Goal: Task Accomplishment & Management: Complete application form

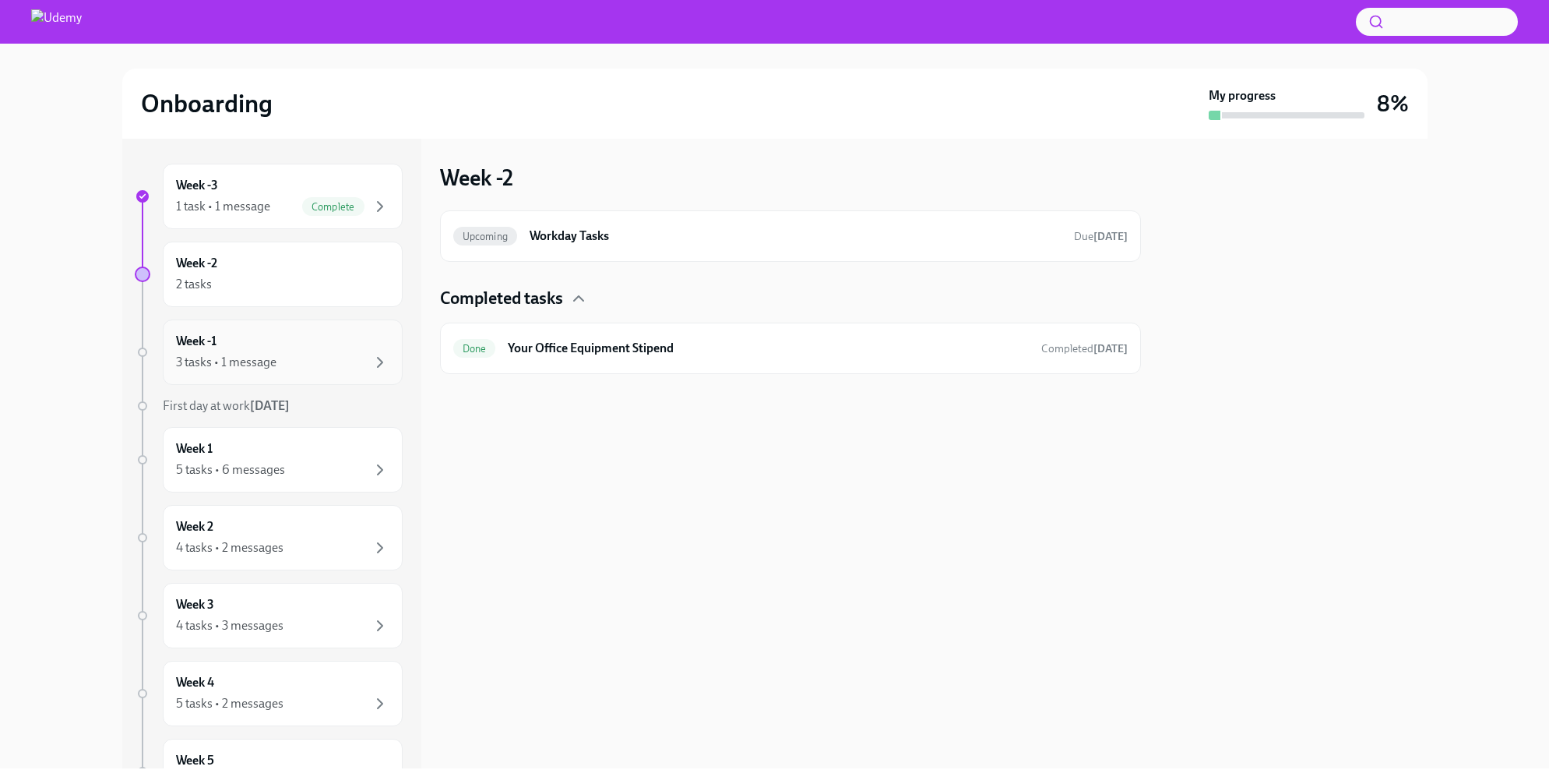
click at [274, 348] on div "Week -1 3 tasks • 1 message" at bounding box center [282, 352] width 214 height 39
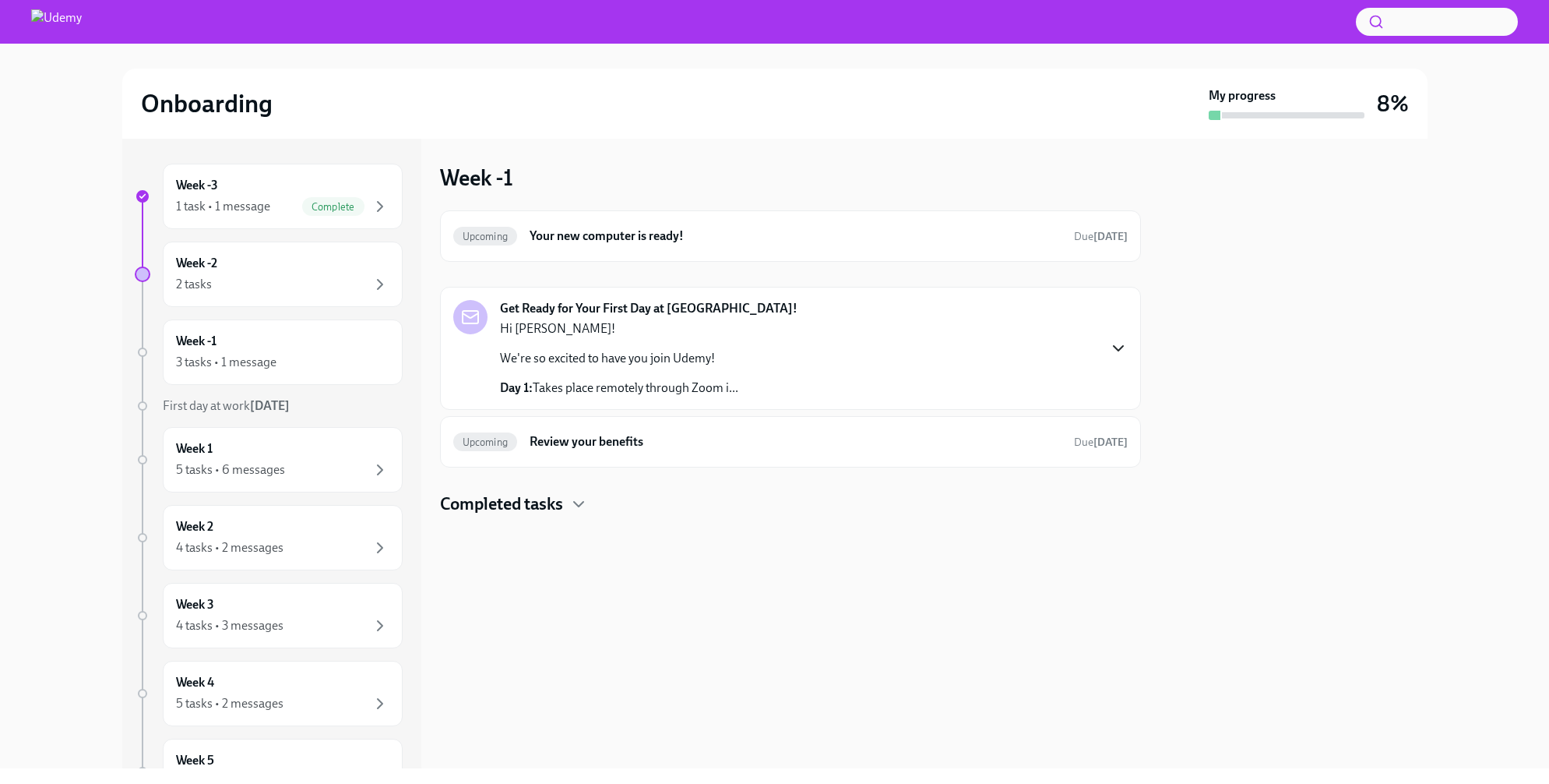
click at [1115, 344] on icon "button" at bounding box center [1119, 349] width 19 height 19
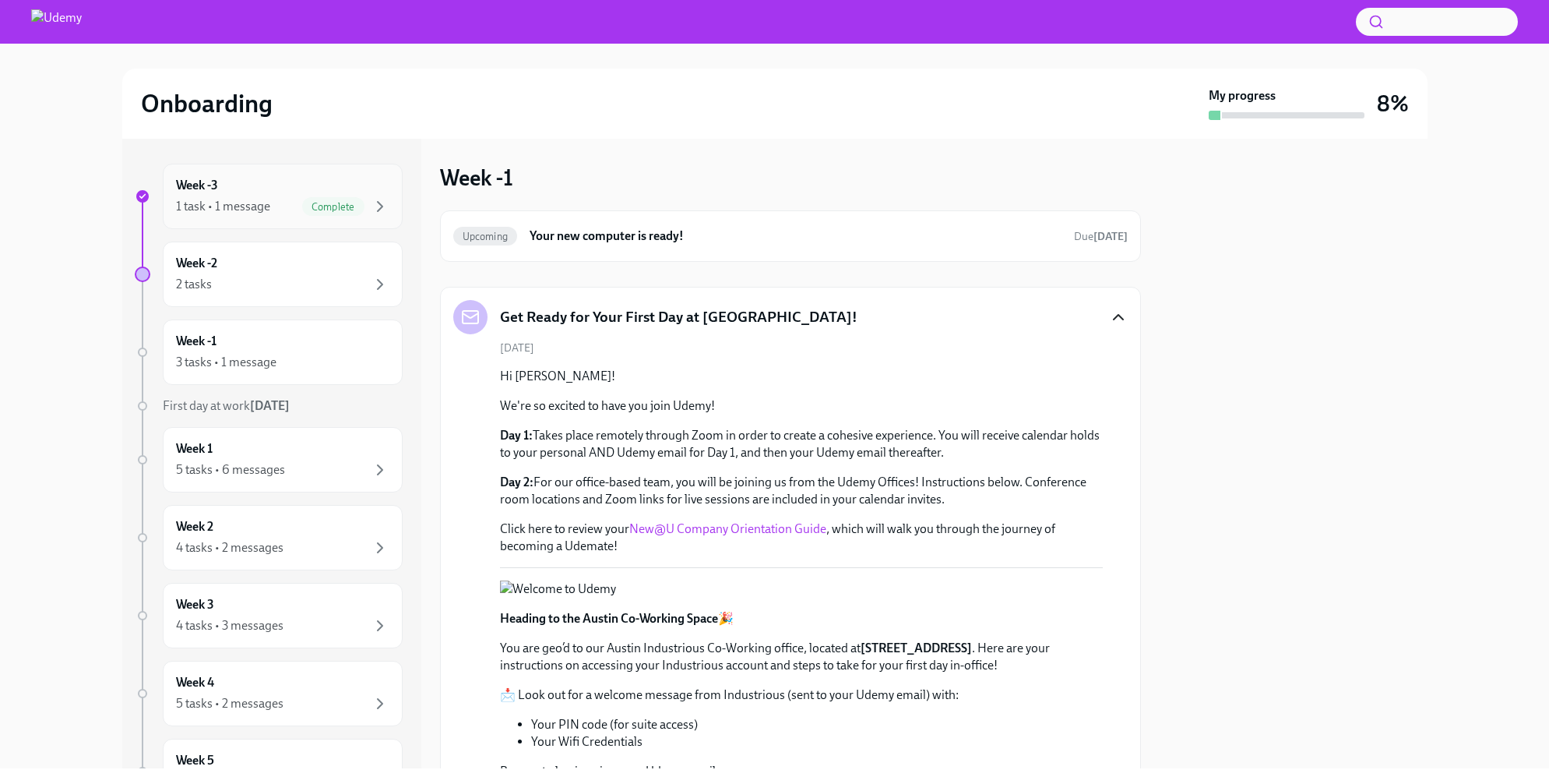
click at [241, 214] on div "1 task • 1 message" at bounding box center [222, 206] width 94 height 17
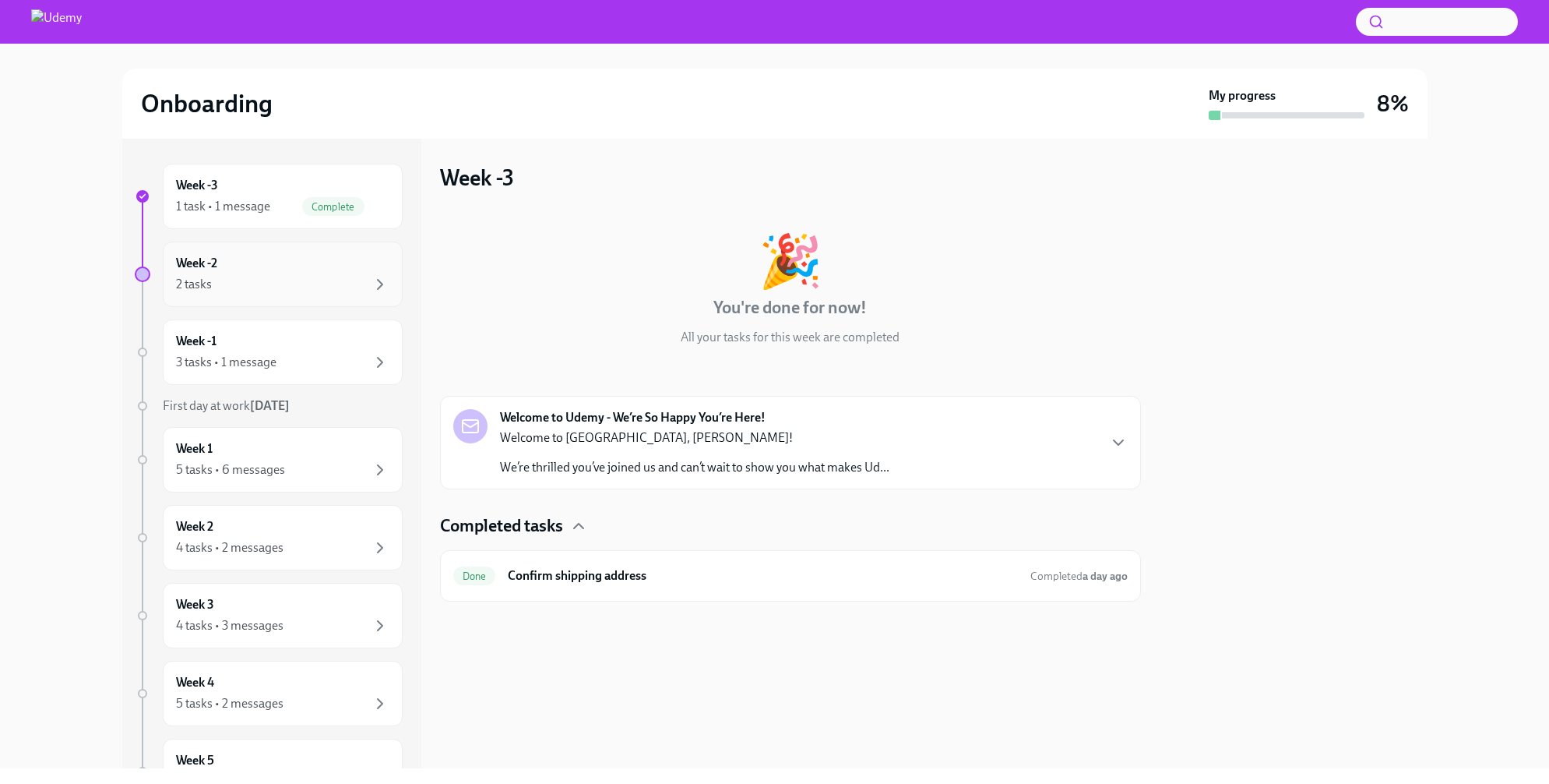
click at [274, 288] on div "2 tasks" at bounding box center [282, 284] width 214 height 19
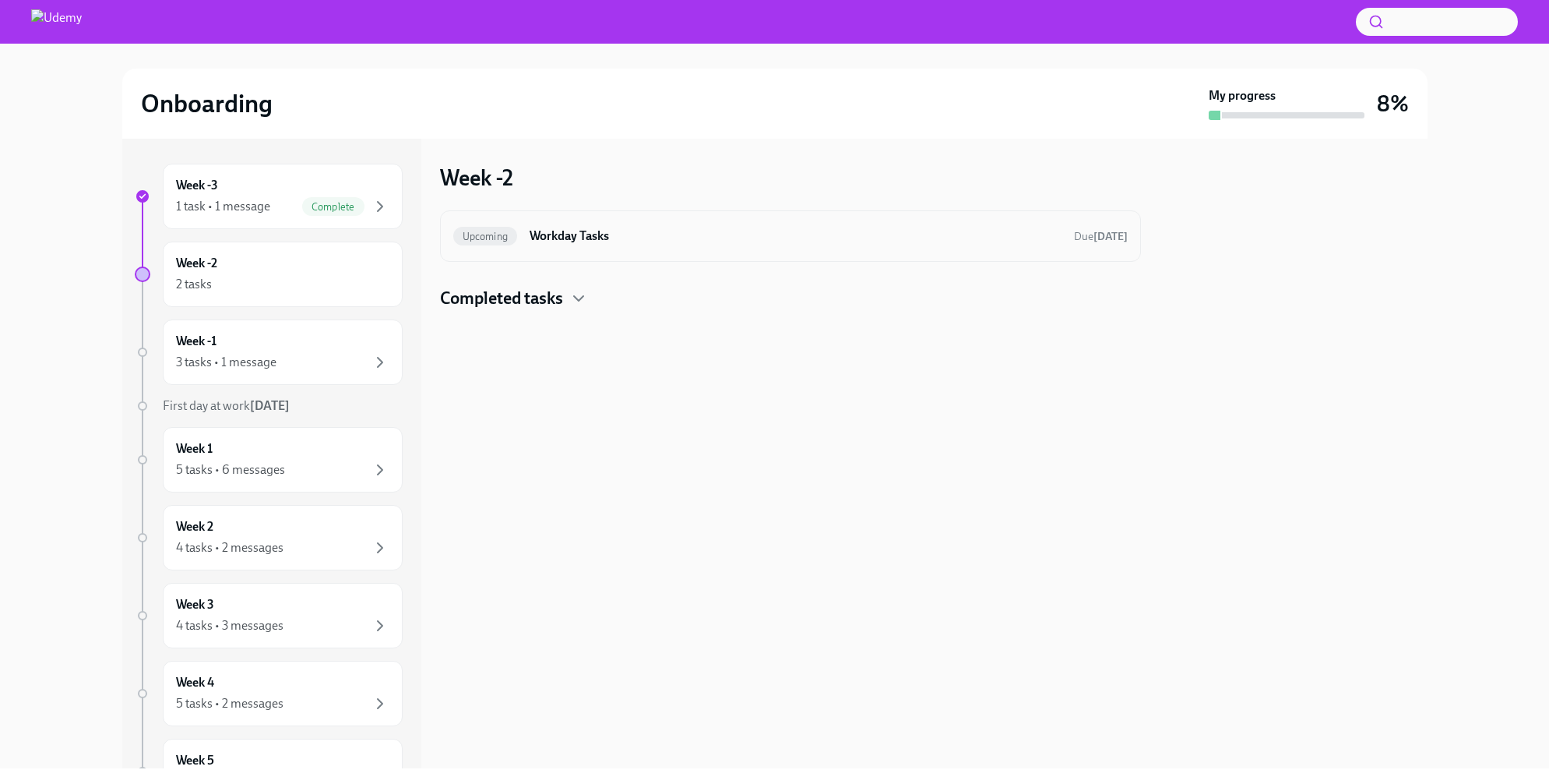
click at [629, 239] on h6 "Workday Tasks" at bounding box center [794, 236] width 531 height 17
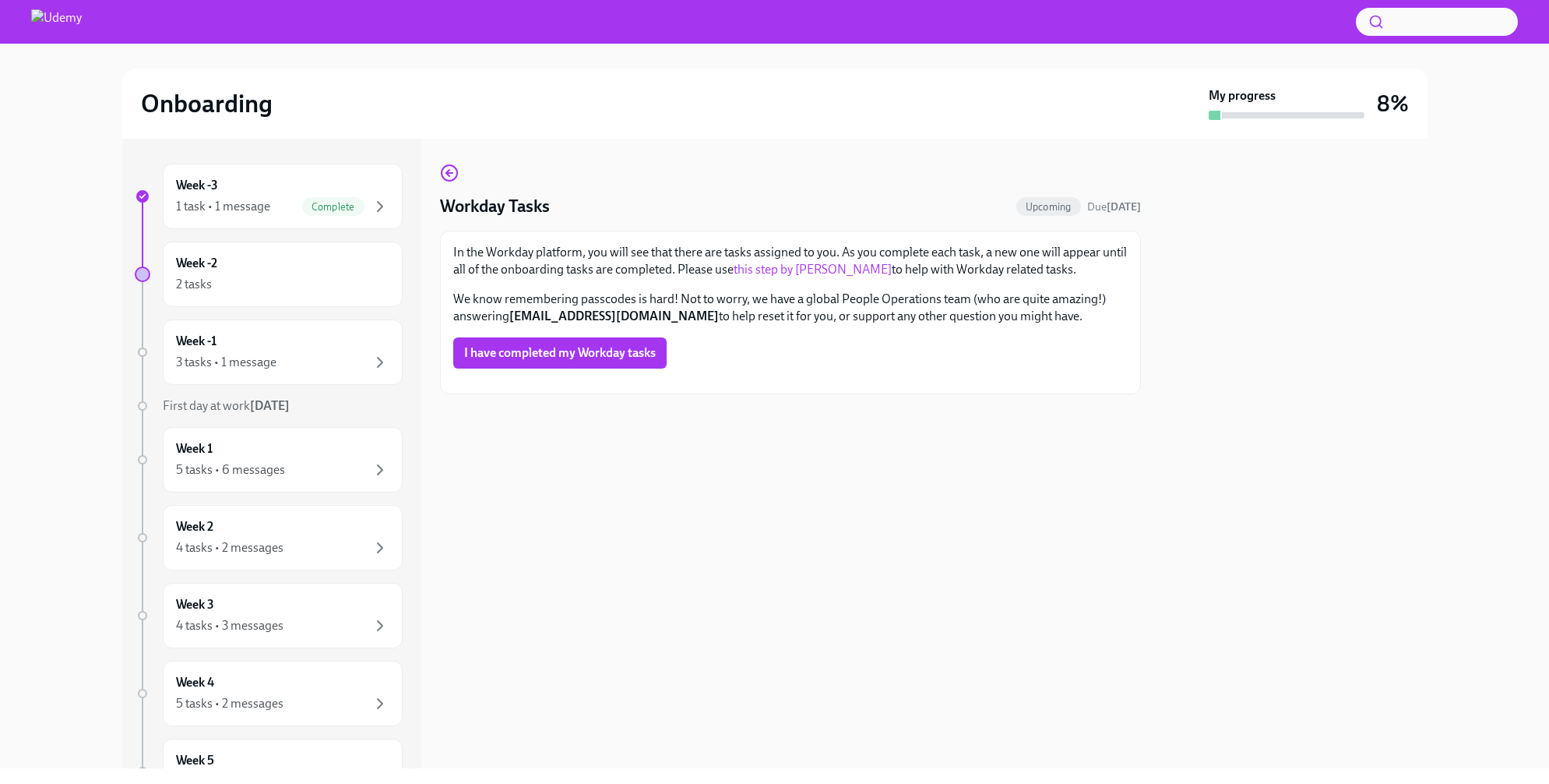
click at [779, 274] on link "this step by [PERSON_NAME]" at bounding box center [813, 269] width 158 height 15
click at [554, 345] on button "I have completed my Workday tasks" at bounding box center [560, 353] width 214 height 31
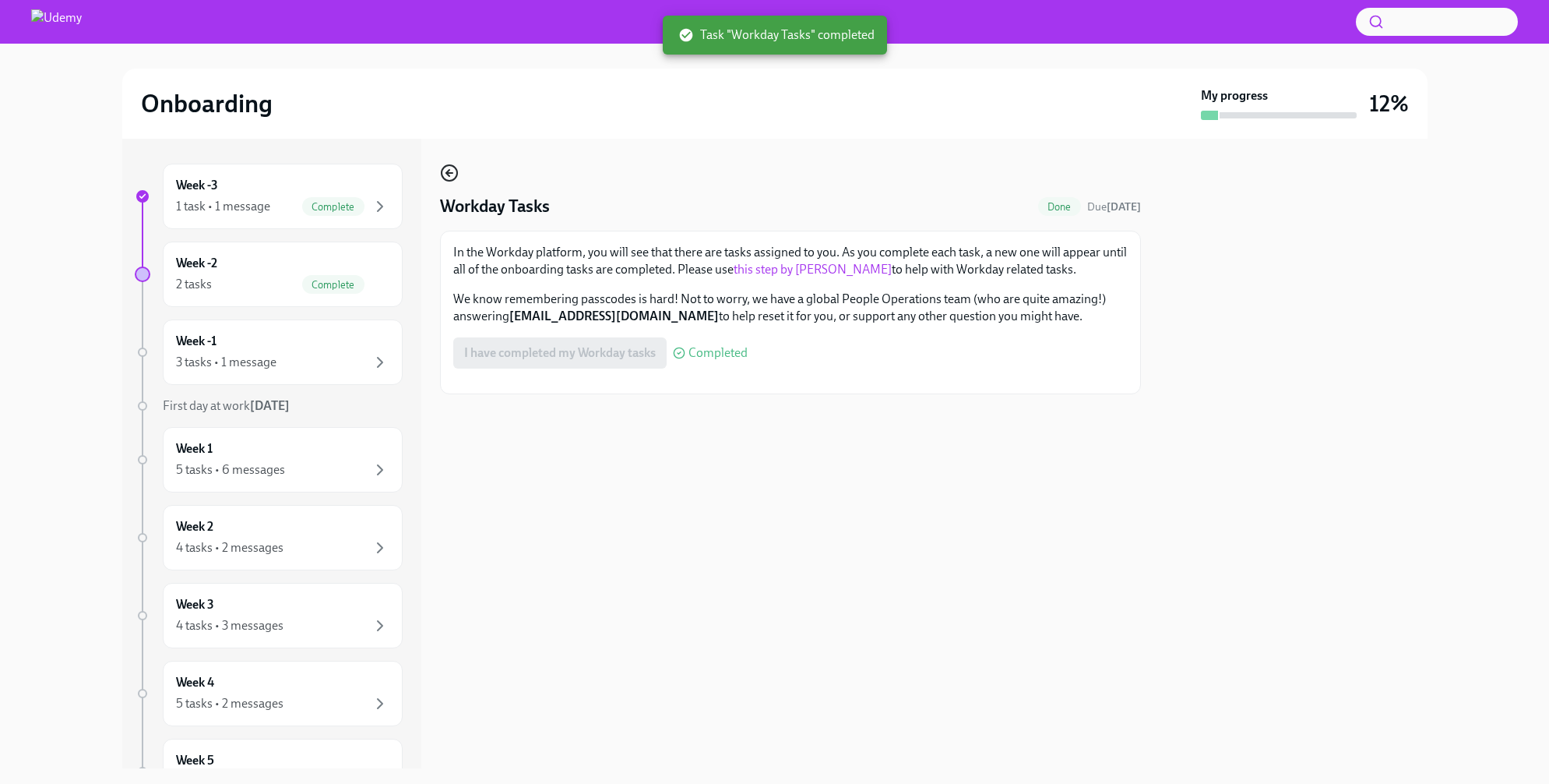
click at [449, 171] on icon "button" at bounding box center [448, 173] width 3 height 7
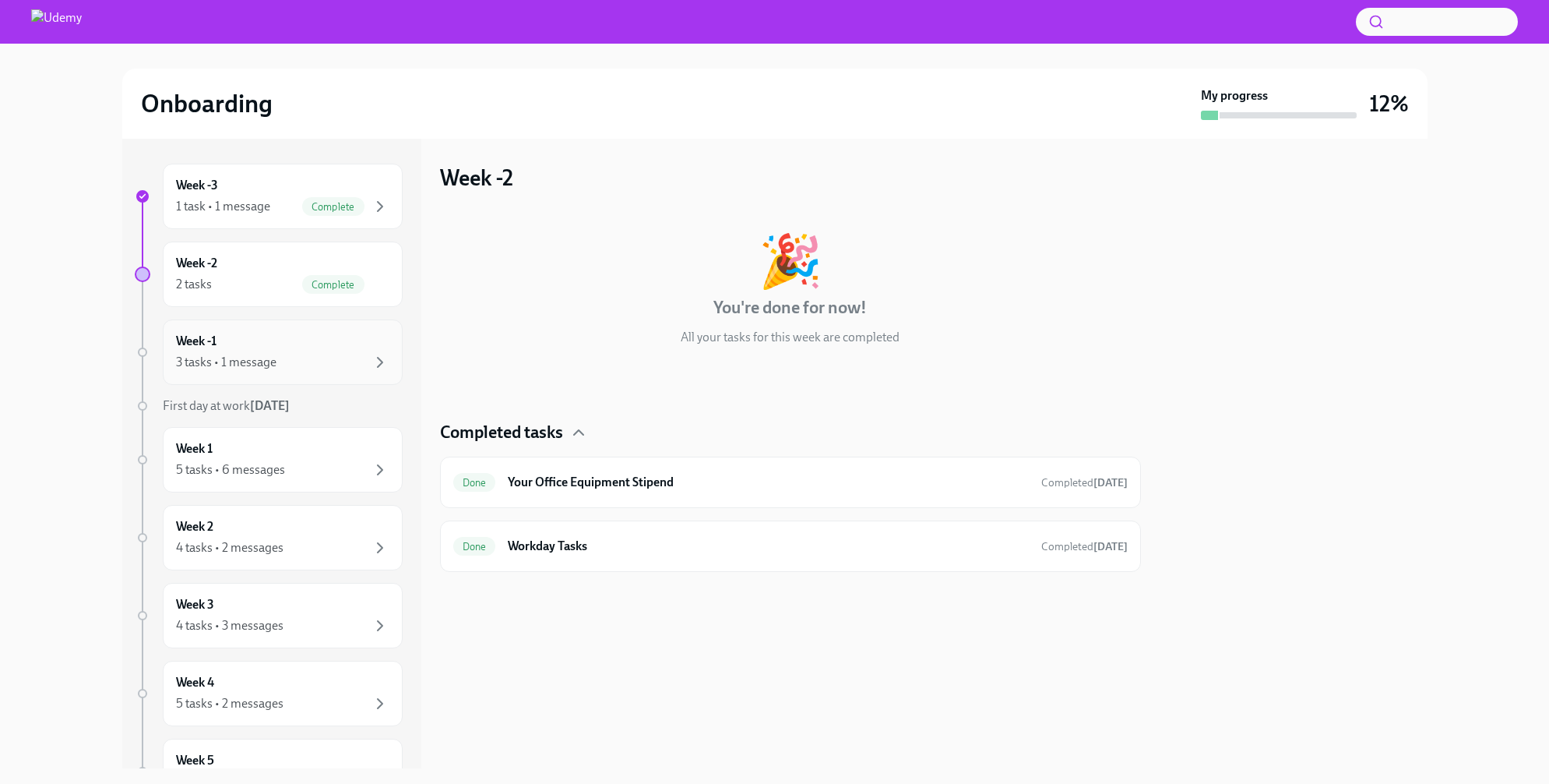
click at [258, 343] on div "Week -1 3 tasks • 1 message" at bounding box center [282, 352] width 214 height 39
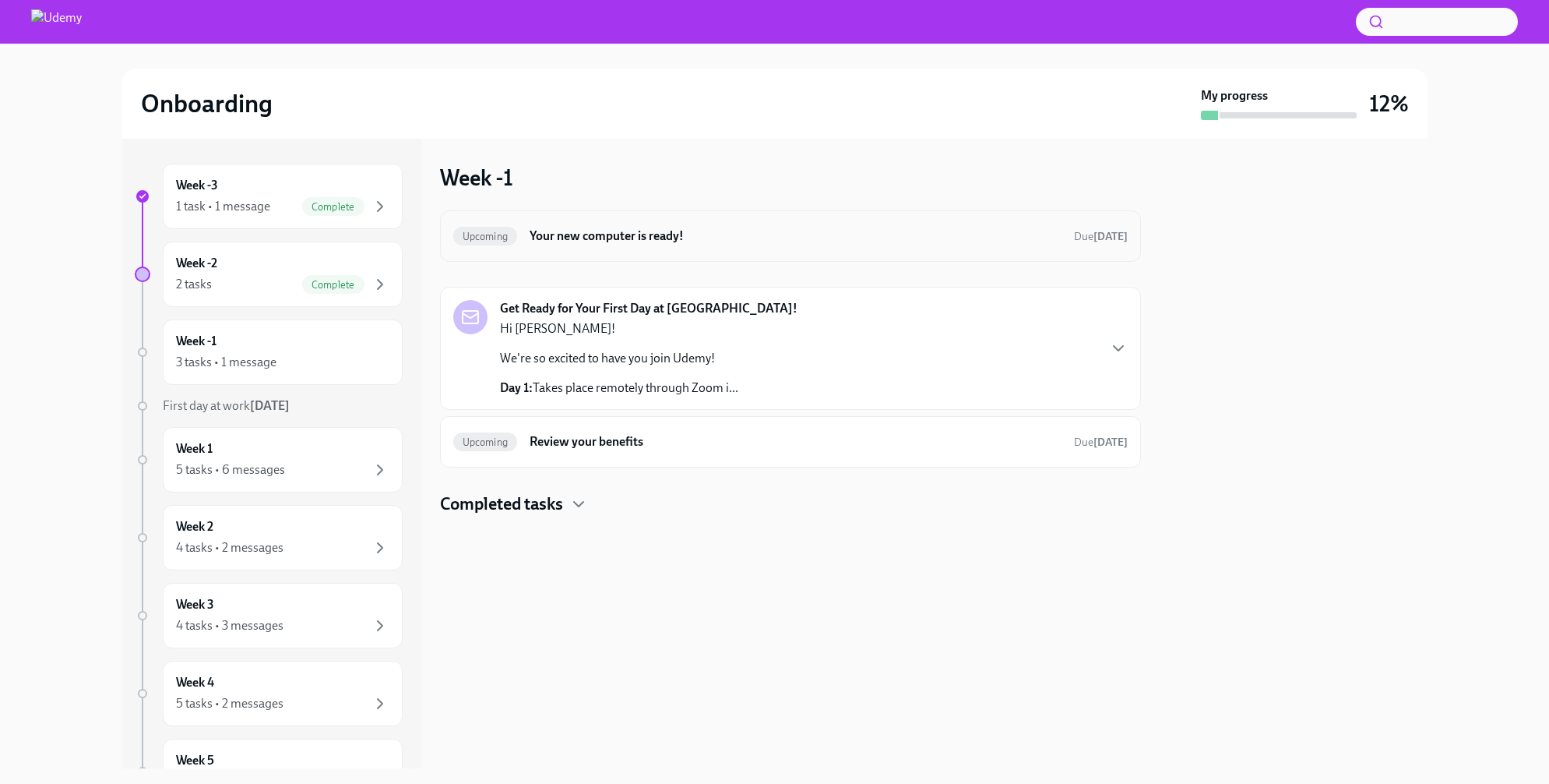
click at [795, 239] on h6 "Your new computer is ready!" at bounding box center [794, 236] width 531 height 17
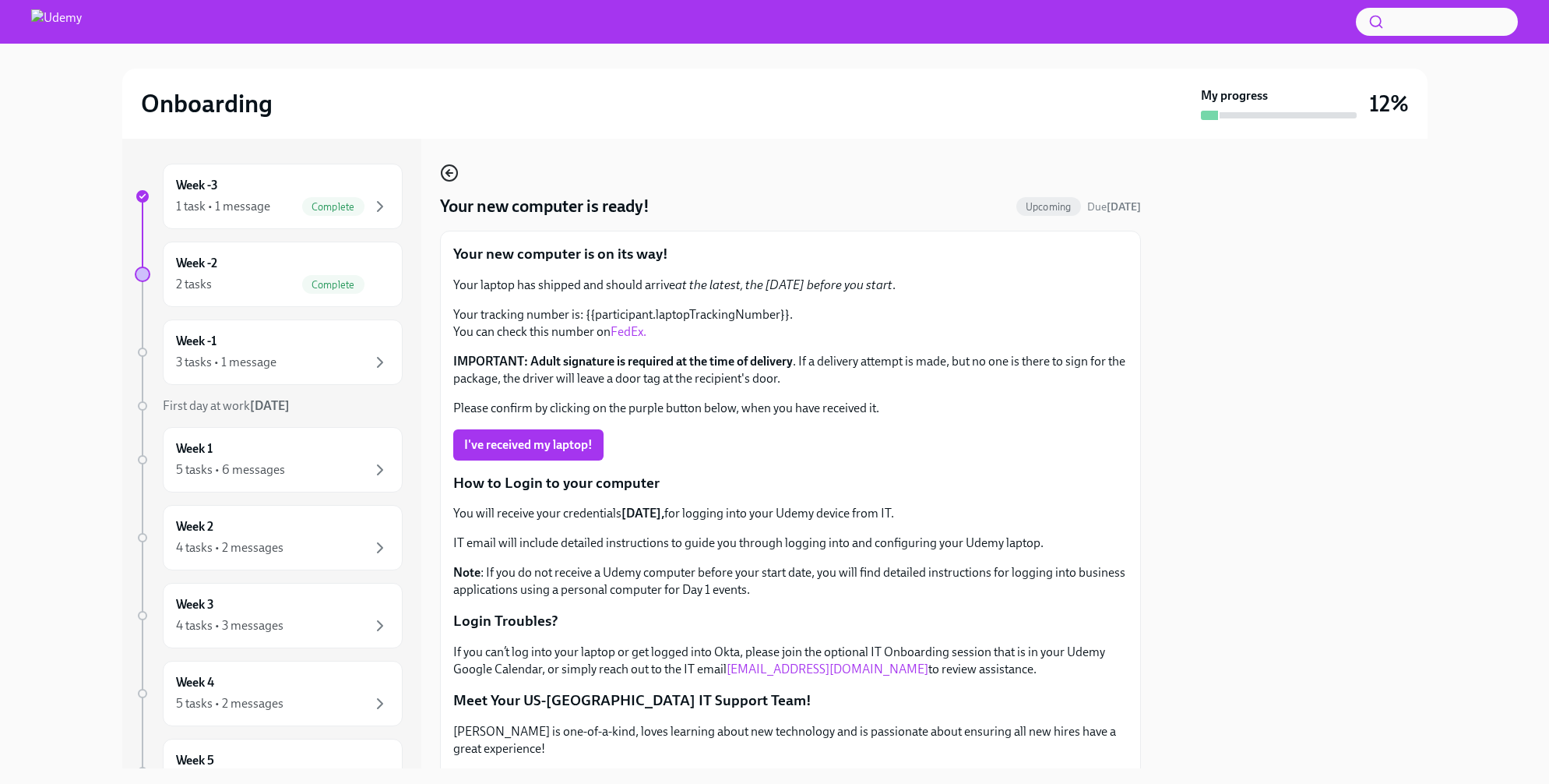
click at [445, 169] on icon "button" at bounding box center [449, 173] width 19 height 19
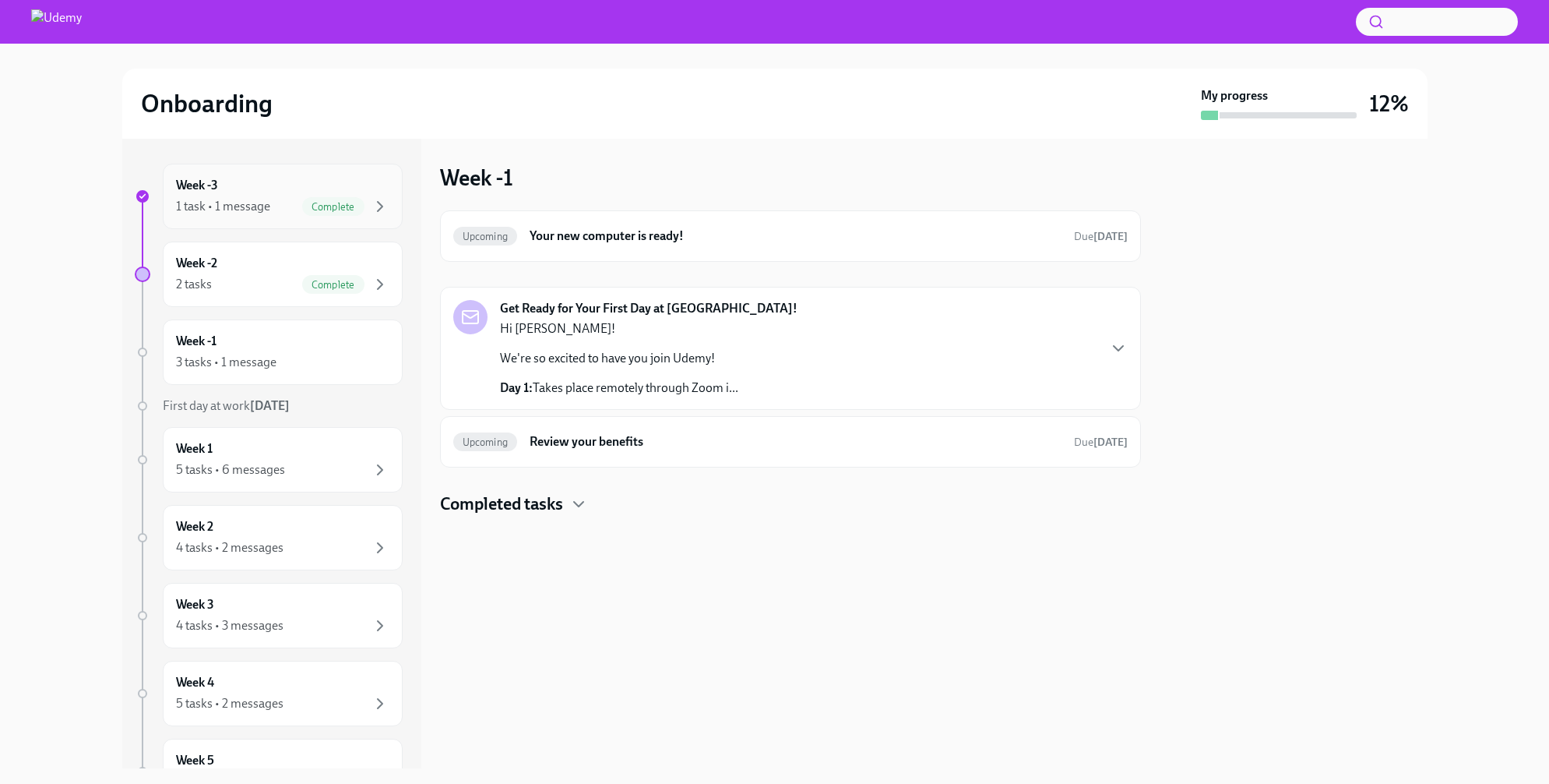
click at [277, 191] on div "Week -3 1 task • 1 message Complete" at bounding box center [282, 196] width 214 height 39
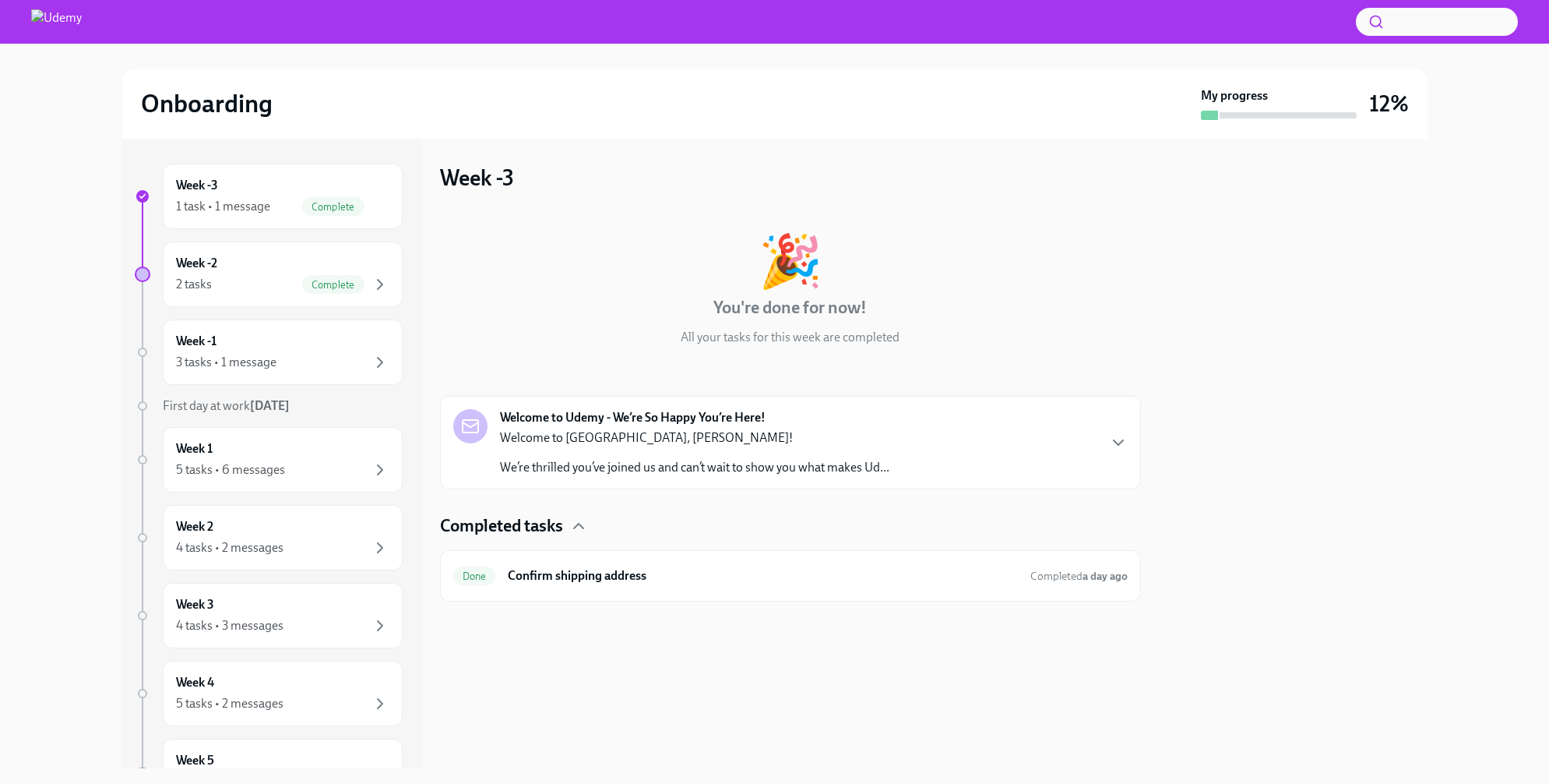
click at [893, 456] on div "Welcome to Udemy - We’re So Happy You’re Here! Welcome to [GEOGRAPHIC_DATA], [P…" at bounding box center [791, 442] width 675 height 67
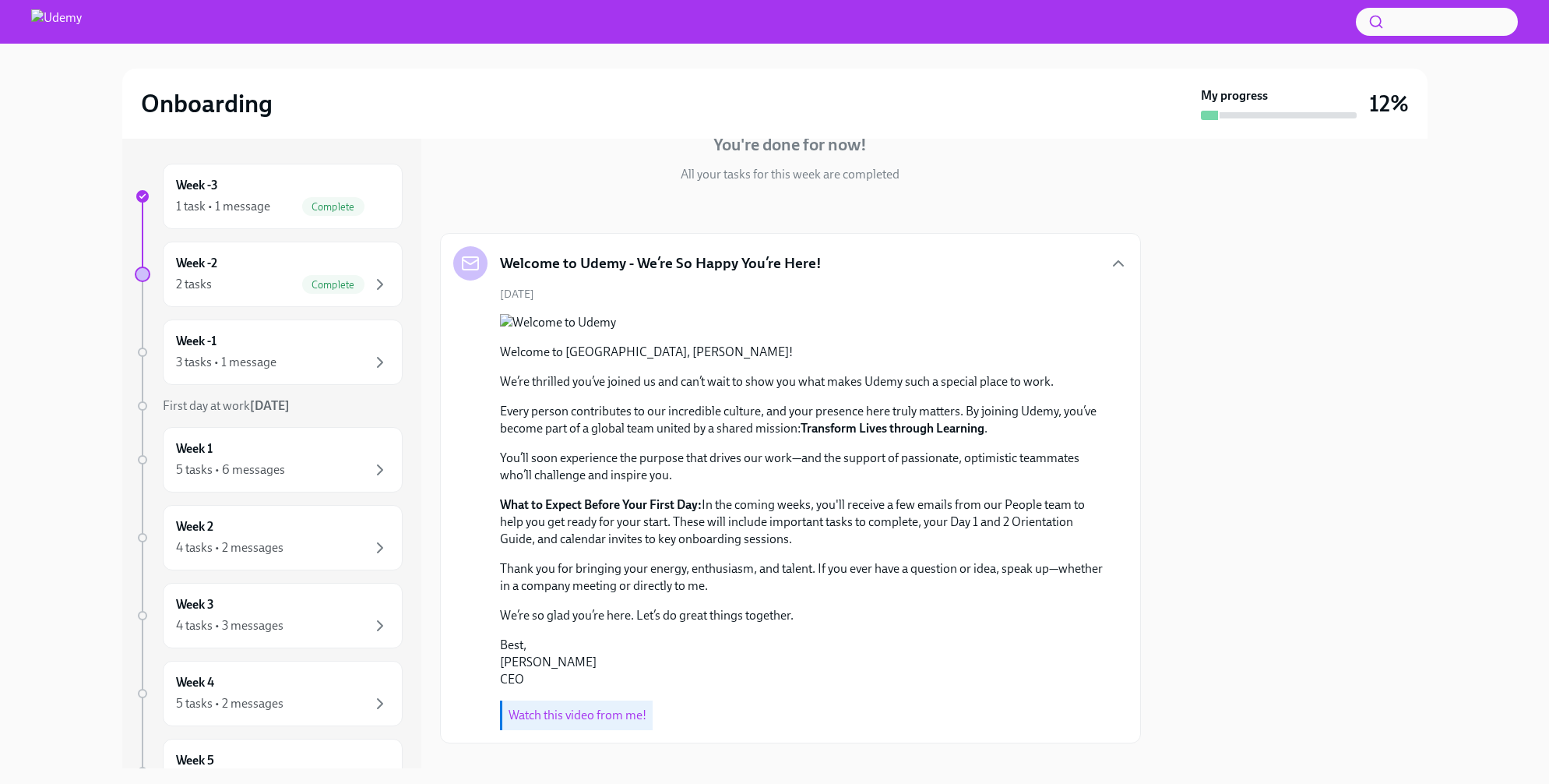
scroll to position [433, 0]
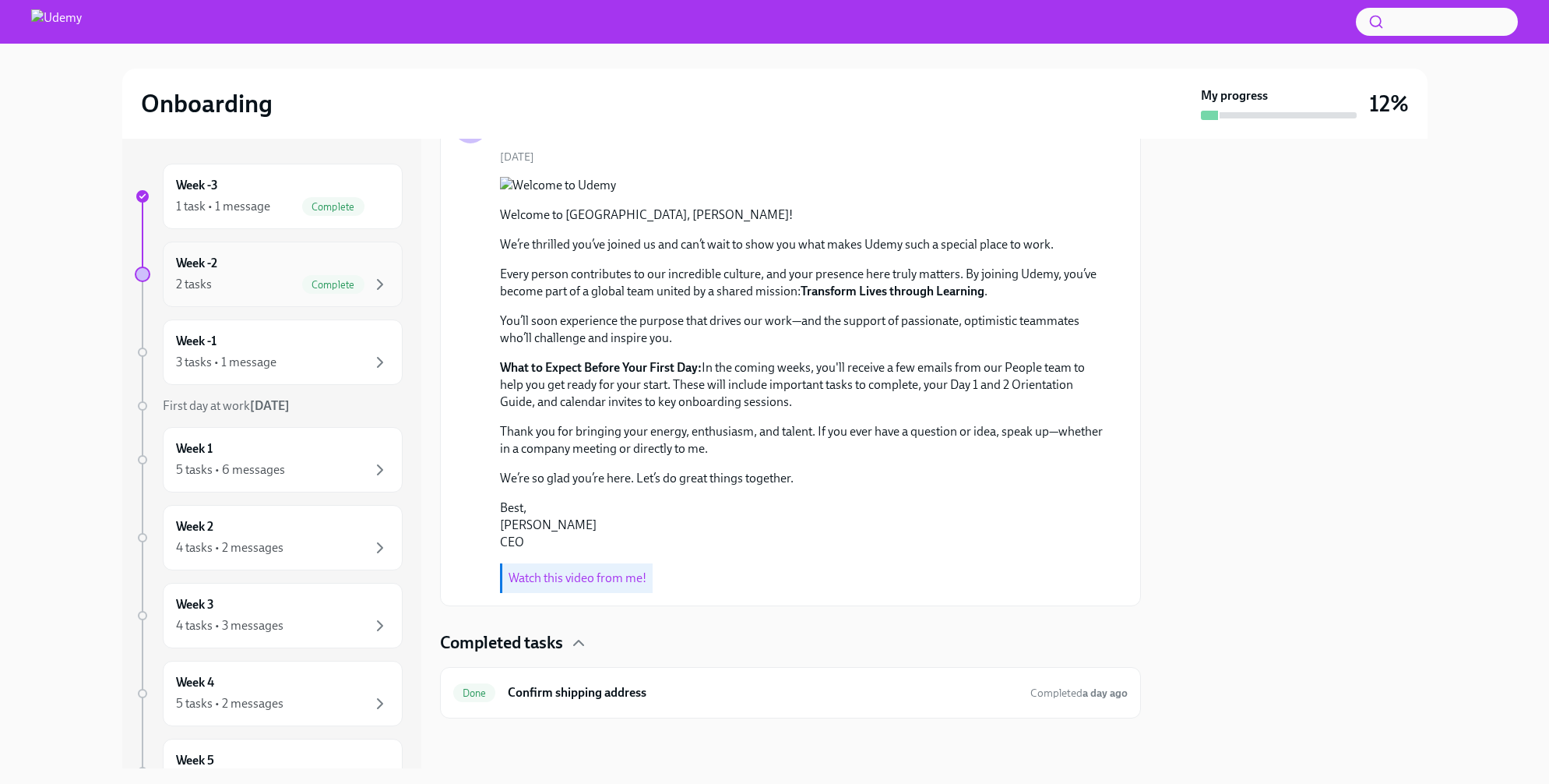
click at [229, 268] on div "Week -2 2 tasks Complete" at bounding box center [282, 274] width 214 height 39
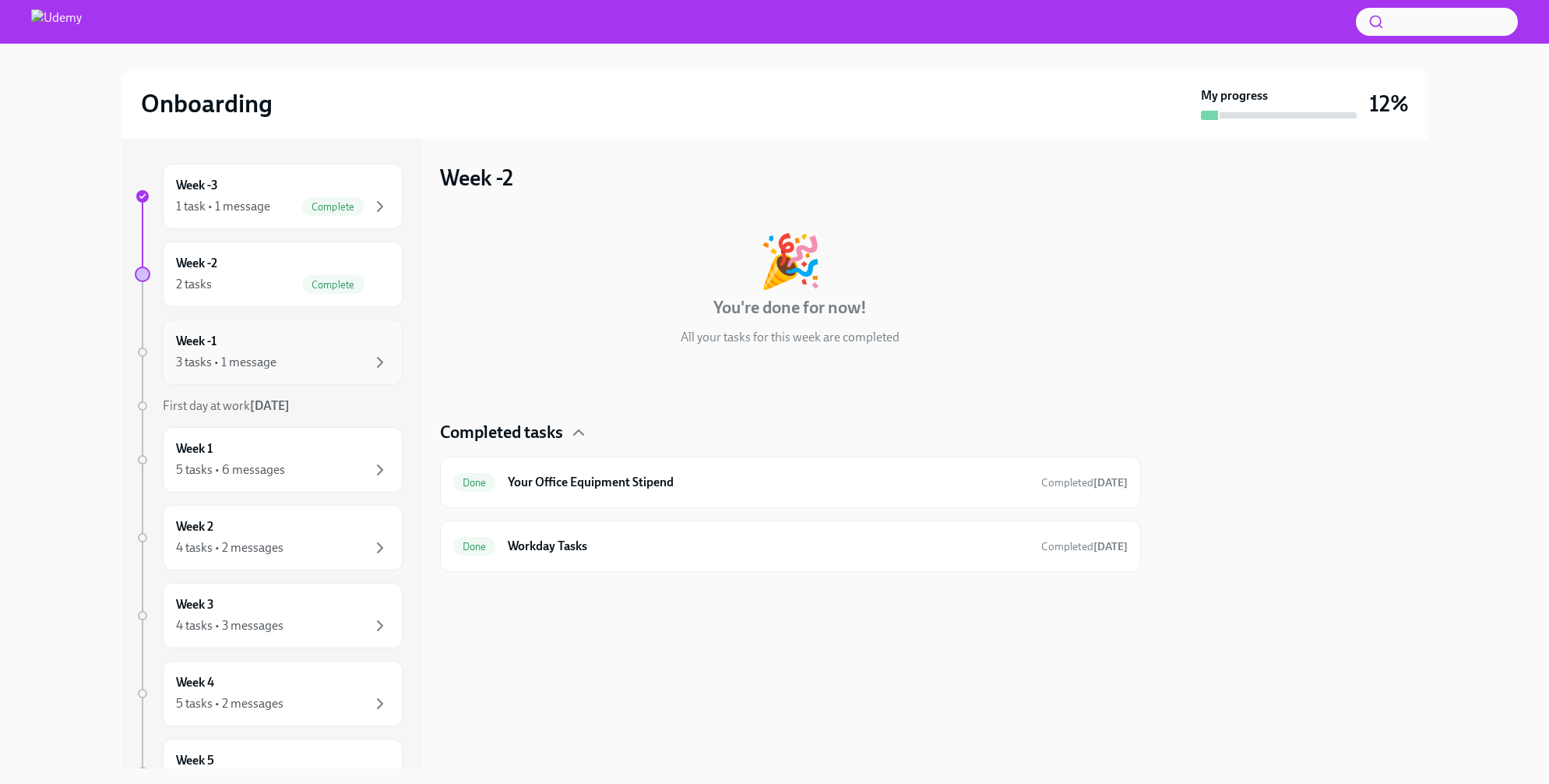
click at [287, 343] on div "Week -1 3 tasks • 1 message" at bounding box center [282, 352] width 214 height 39
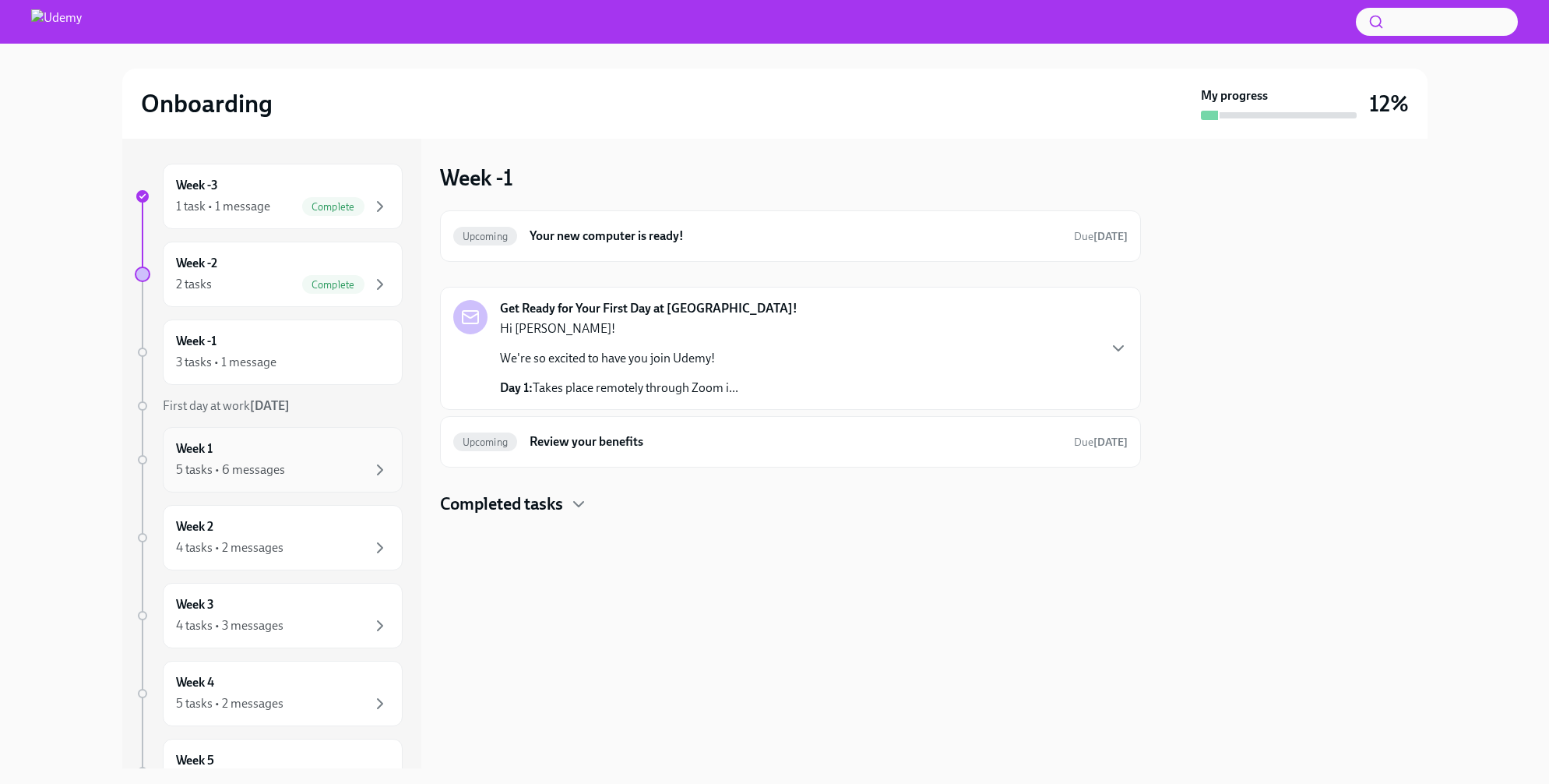
click at [317, 473] on div "5 tasks • 6 messages" at bounding box center [282, 469] width 214 height 19
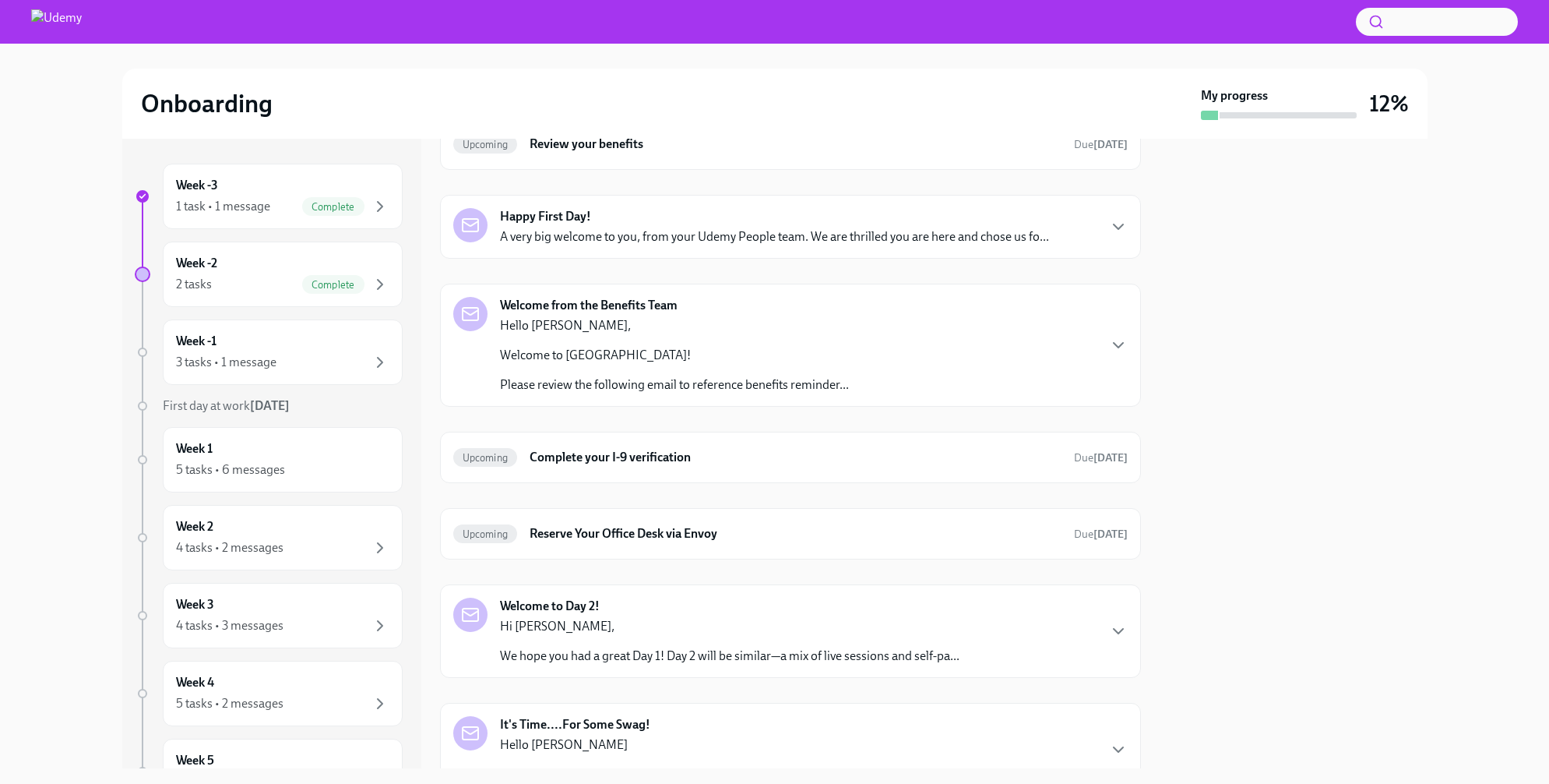
scroll to position [208, 0]
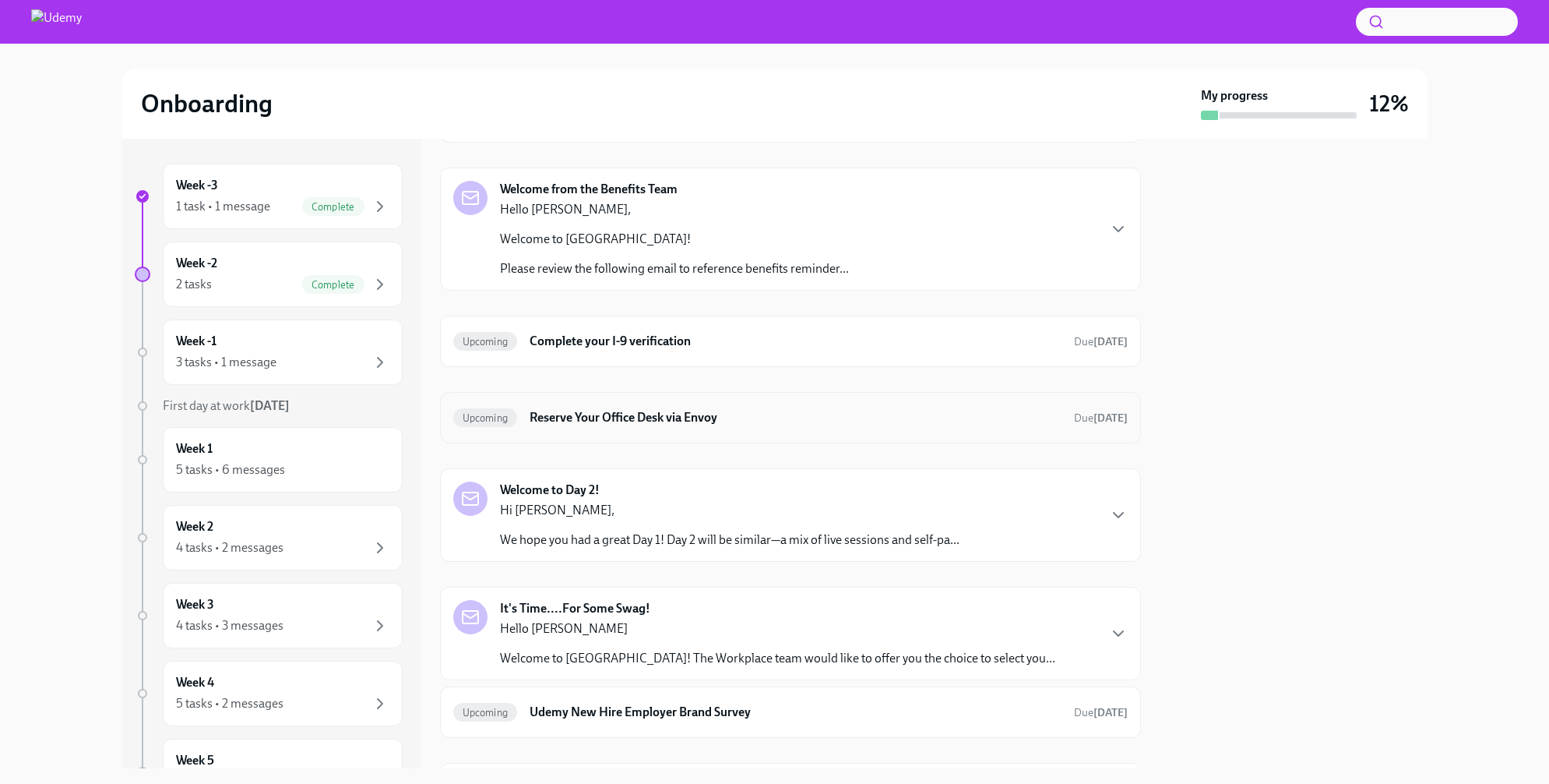
click at [764, 421] on h6 "Reserve Your Office Desk via Envoy" at bounding box center [794, 417] width 531 height 17
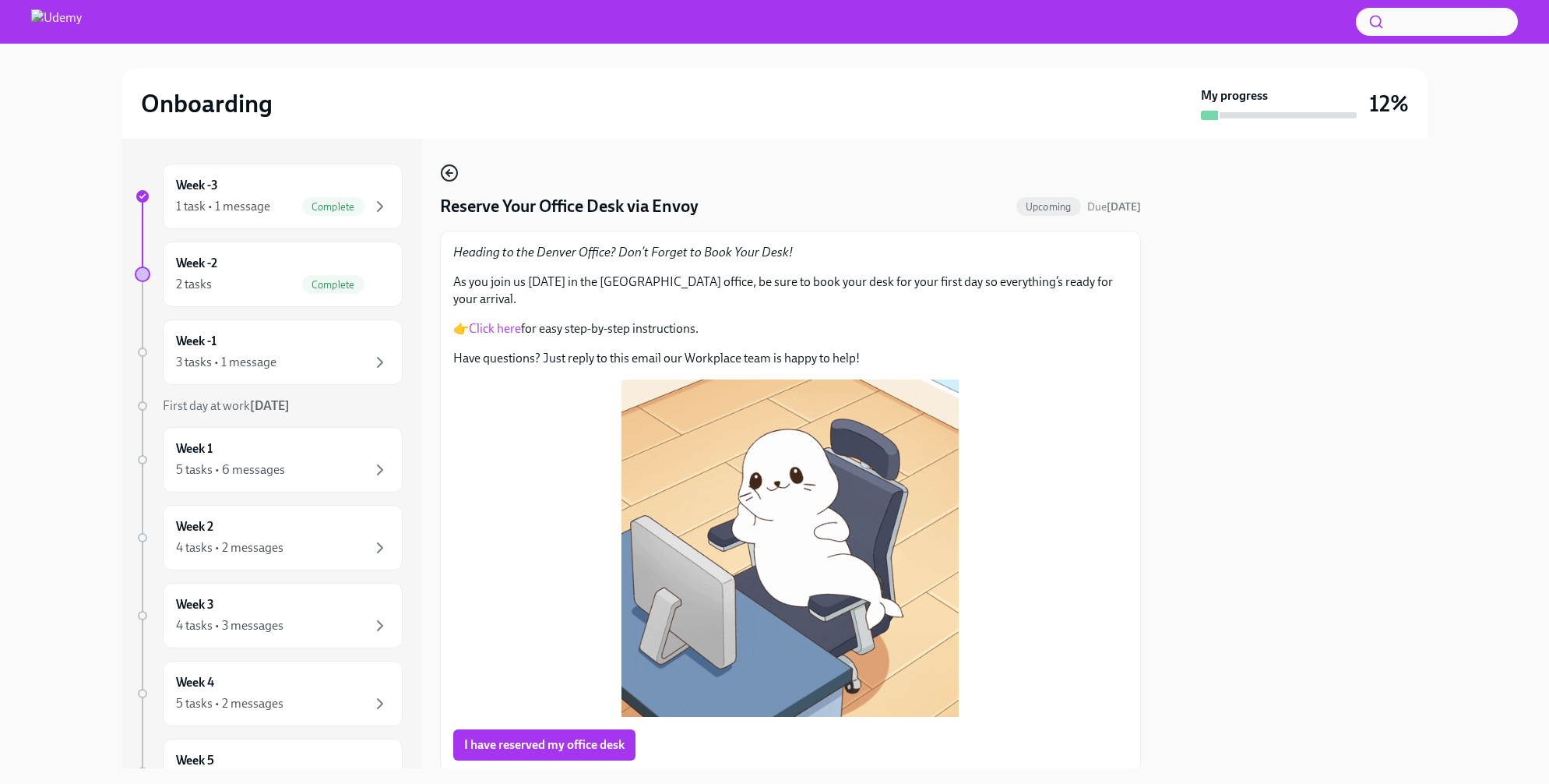
click at [448, 167] on icon "button" at bounding box center [449, 173] width 19 height 19
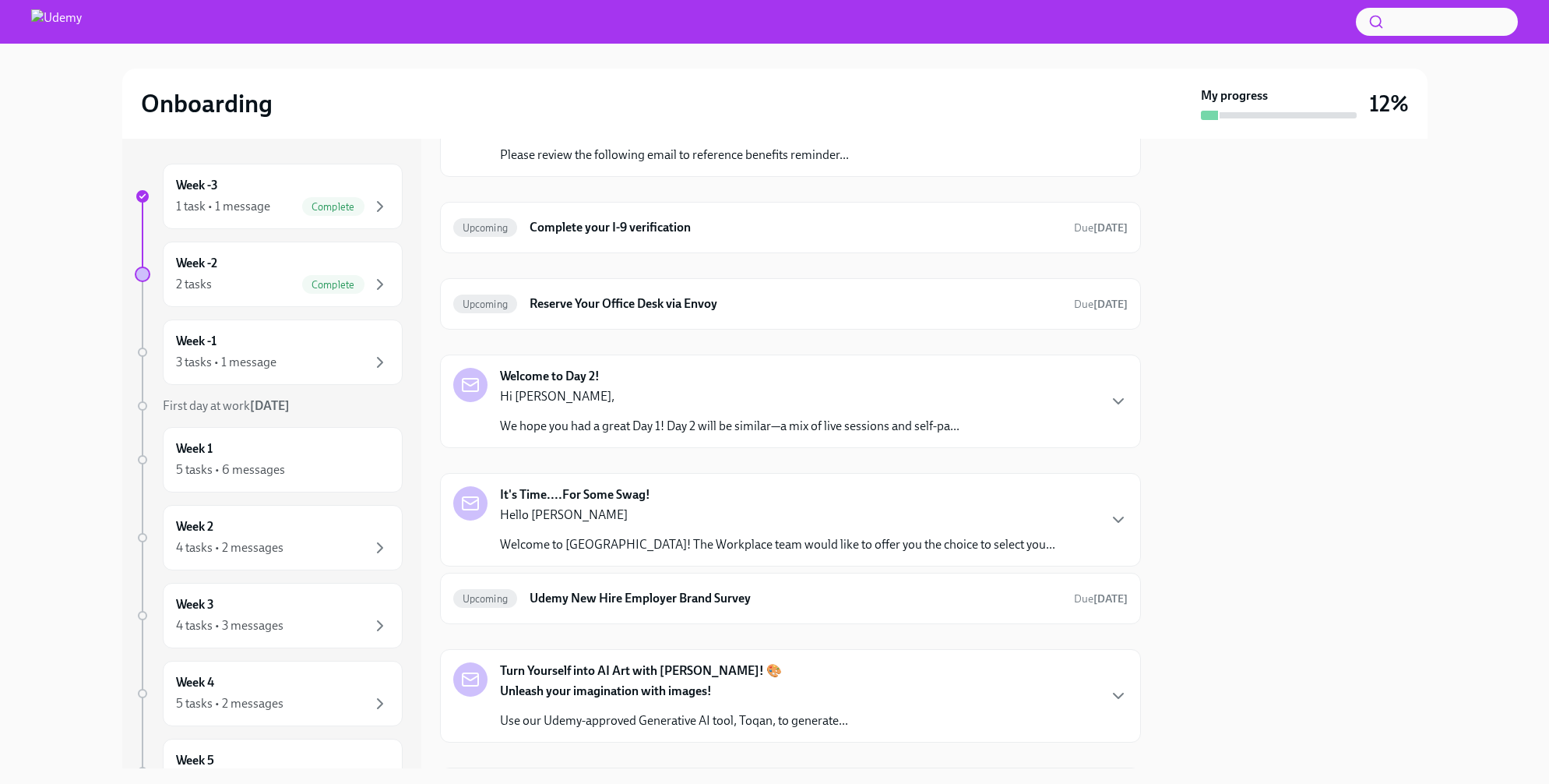
scroll to position [492, 0]
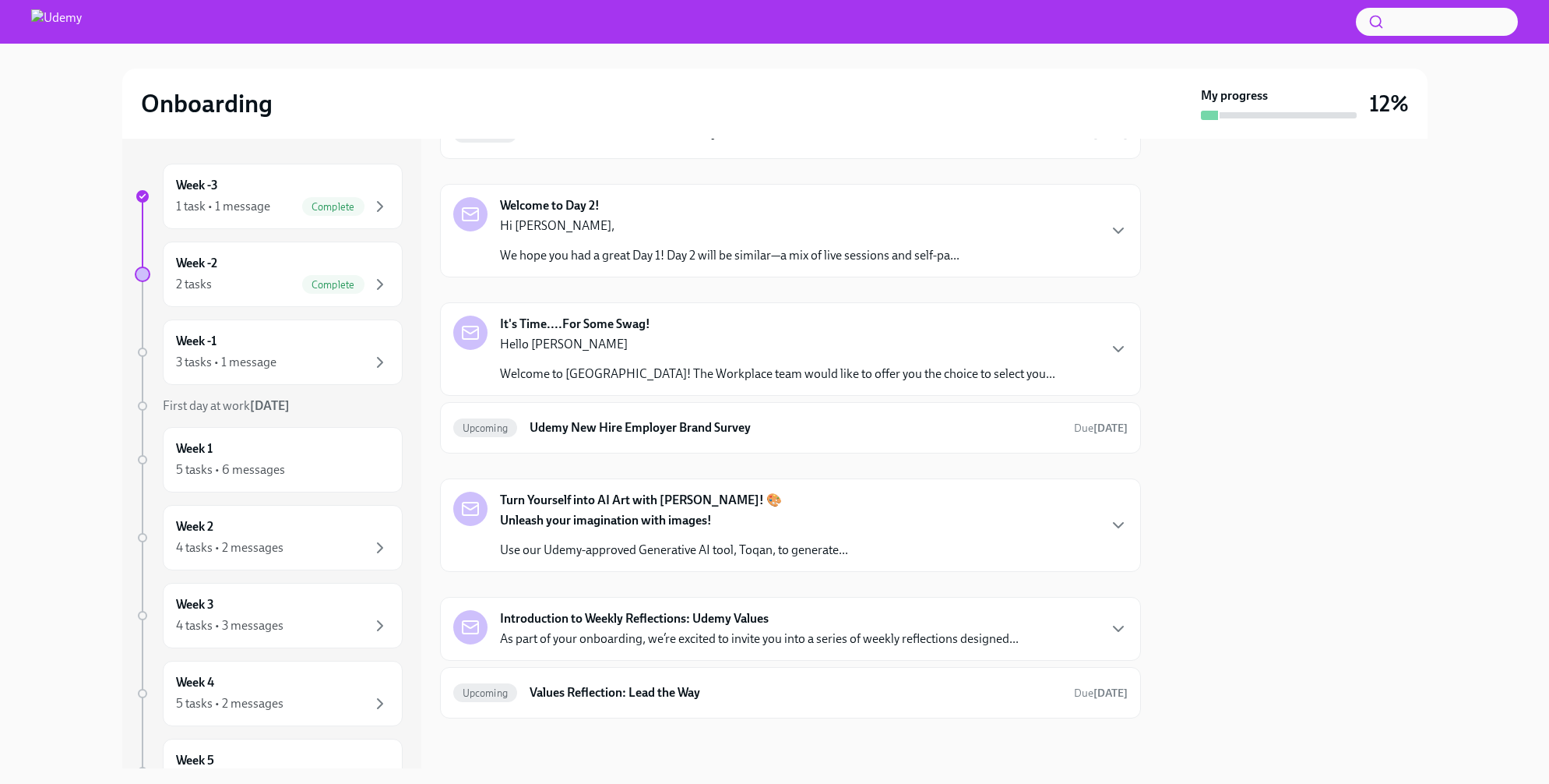
click at [914, 359] on div "Hello [PERSON_NAME] Welcome to Udemy! The Workplace team would like to offer yo…" at bounding box center [777, 358] width 555 height 47
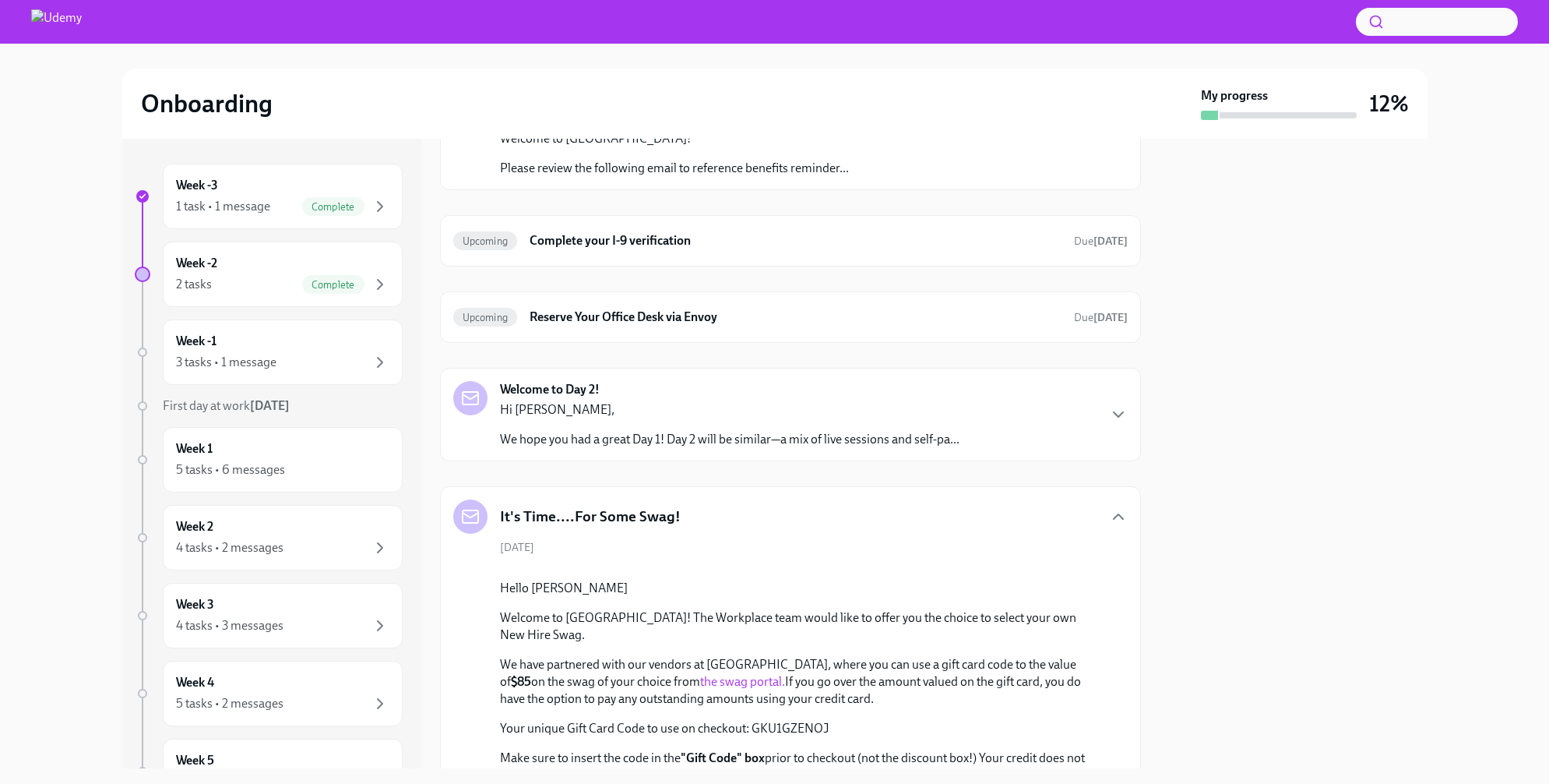
scroll to position [0, 0]
